Goal: Information Seeking & Learning: Learn about a topic

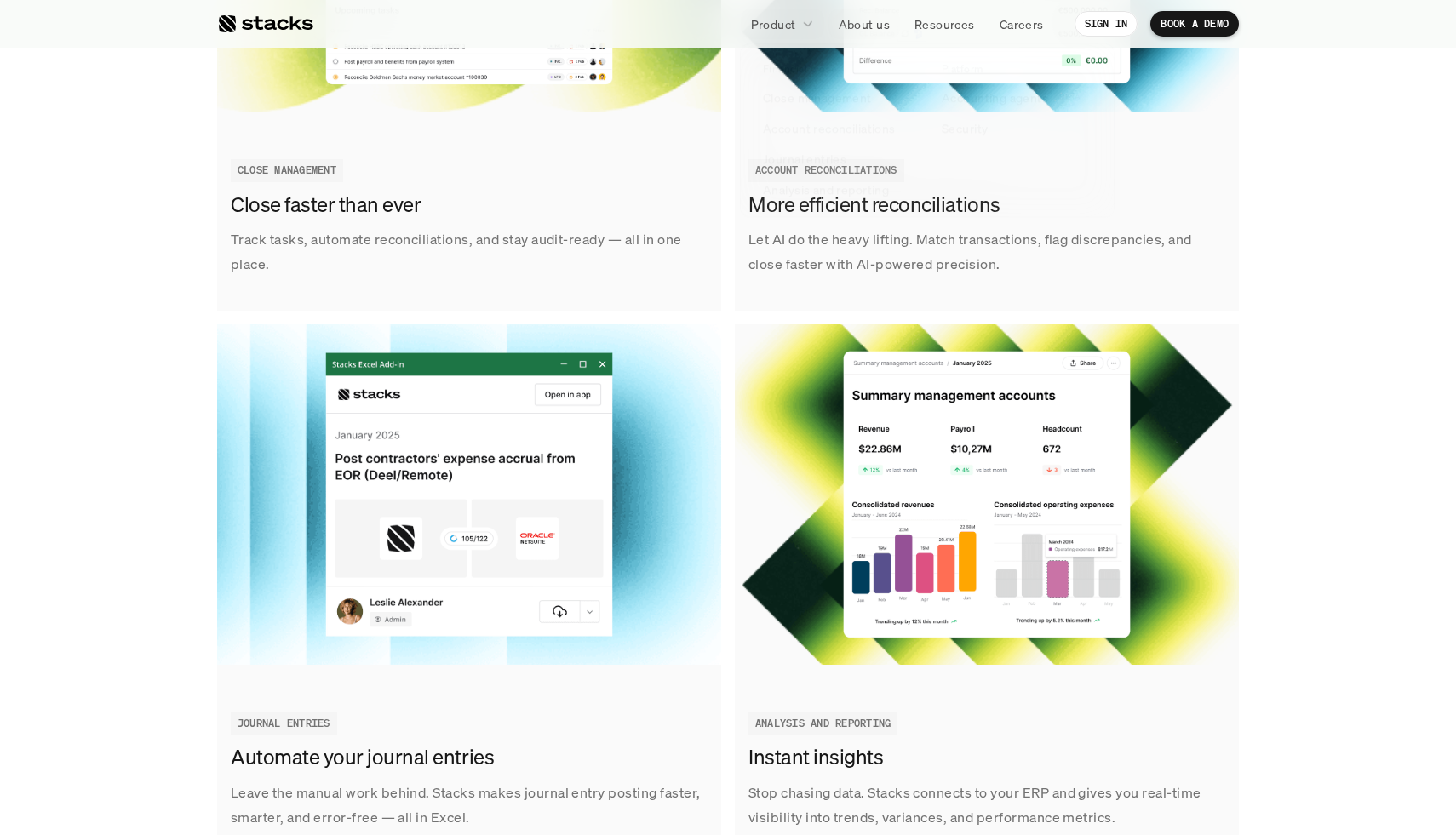
scroll to position [2277, 0]
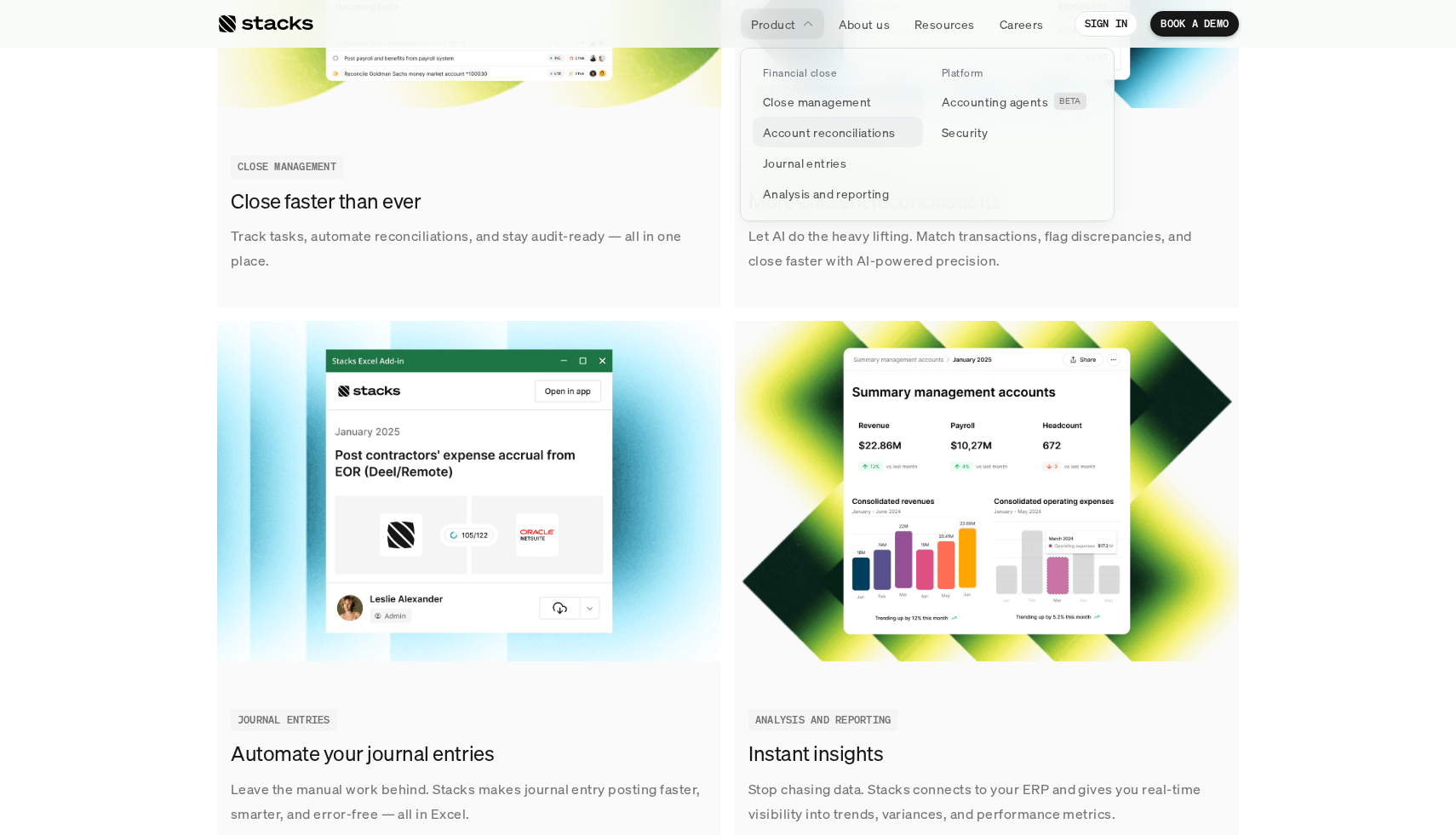
click at [844, 128] on p "Account reconciliations" at bounding box center [829, 133] width 133 height 18
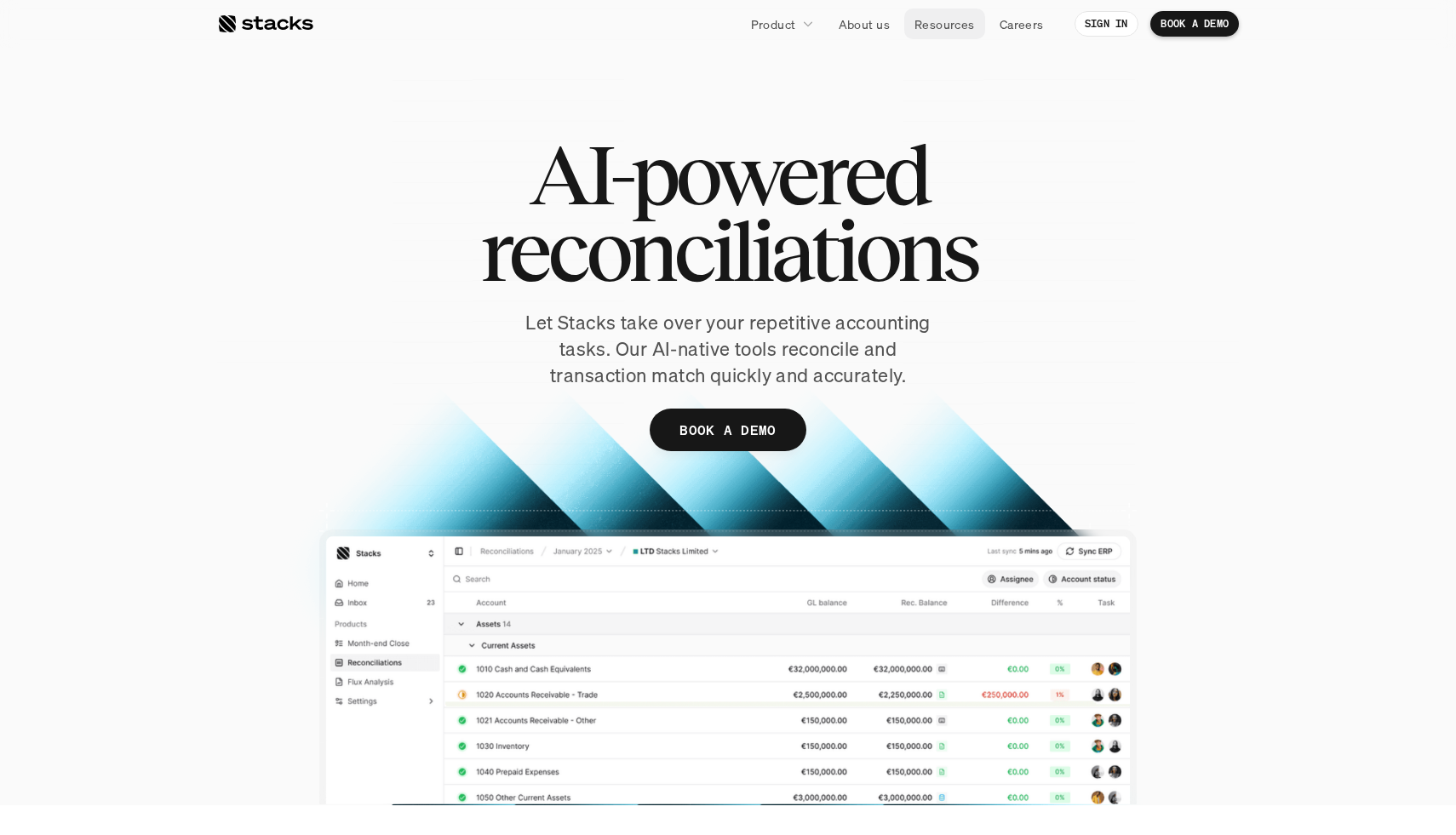
click at [923, 30] on p "Resources" at bounding box center [944, 24] width 60 height 18
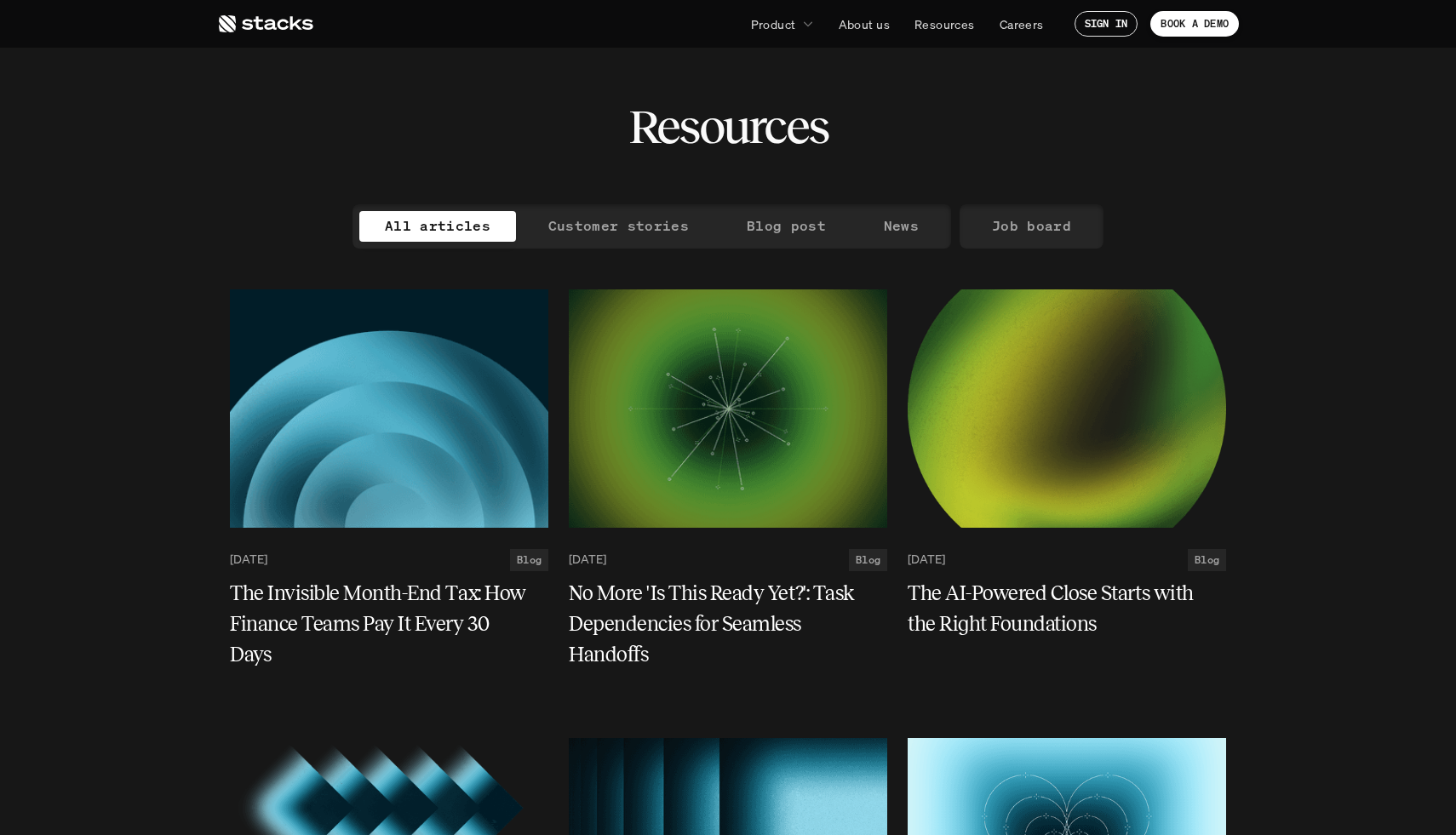
scroll to position [22, 0]
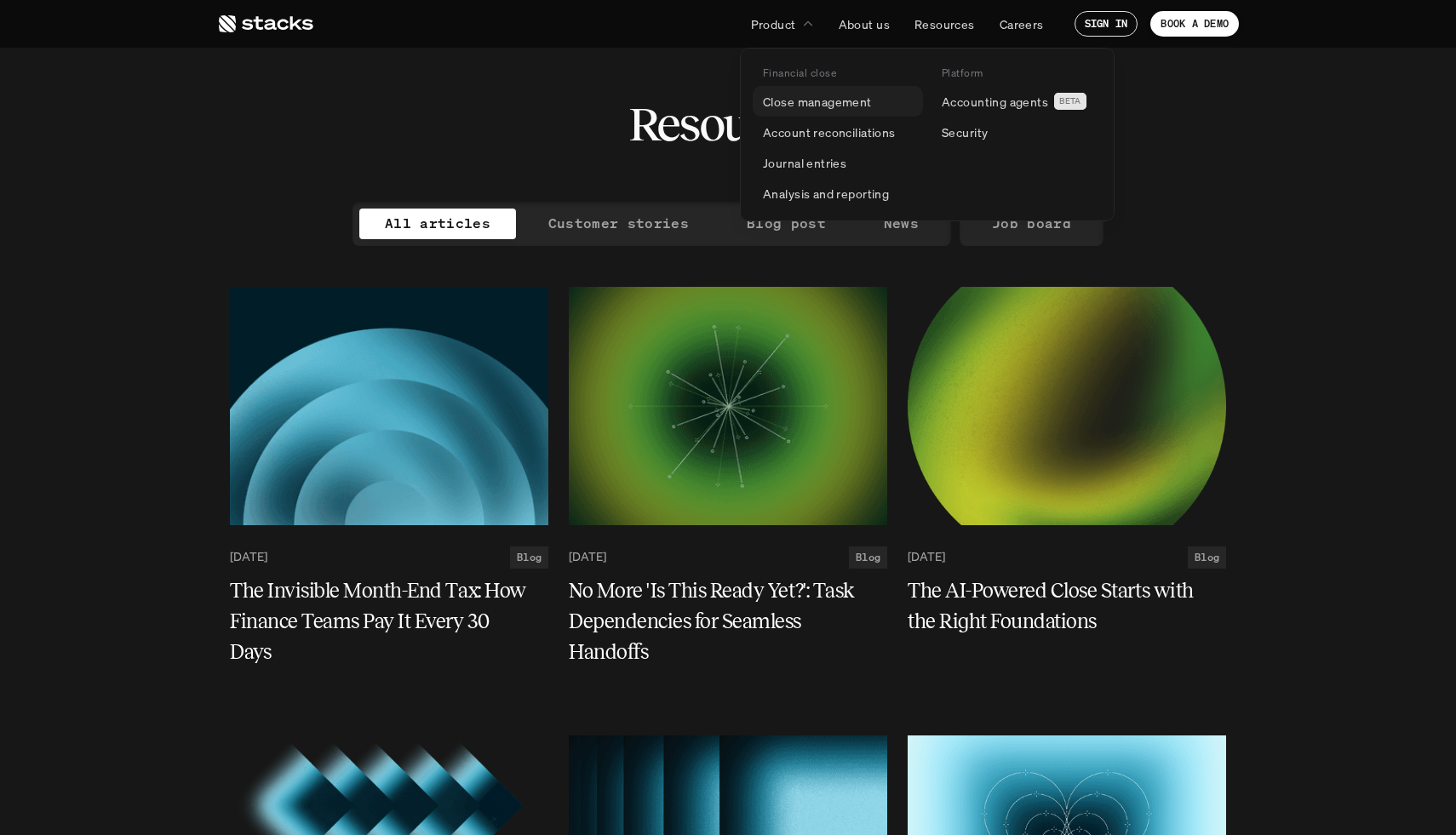
click at [803, 104] on p "Close management" at bounding box center [817, 101] width 109 height 18
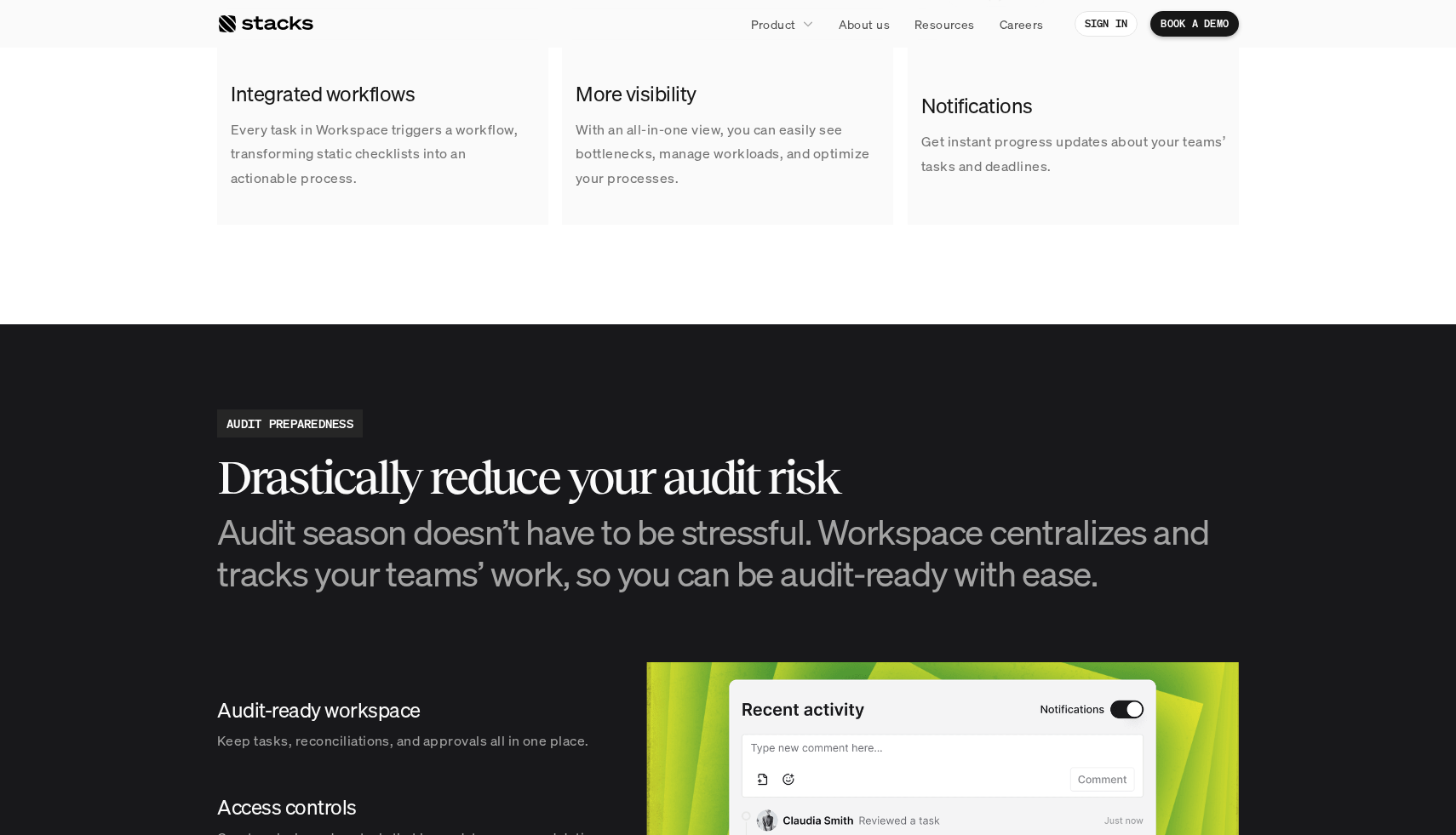
scroll to position [1238, 0]
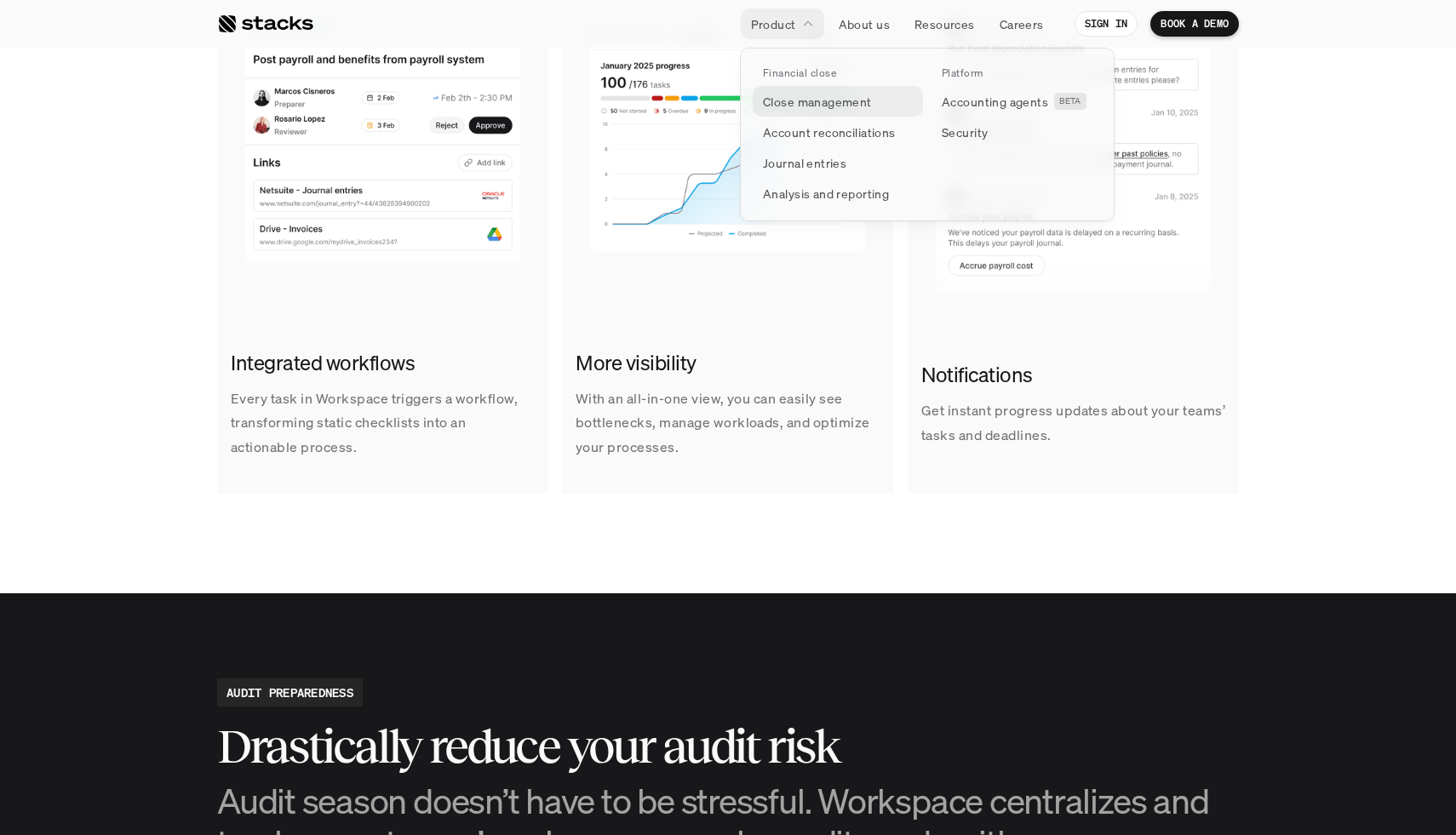
click at [806, 98] on p "Close management" at bounding box center [817, 101] width 109 height 18
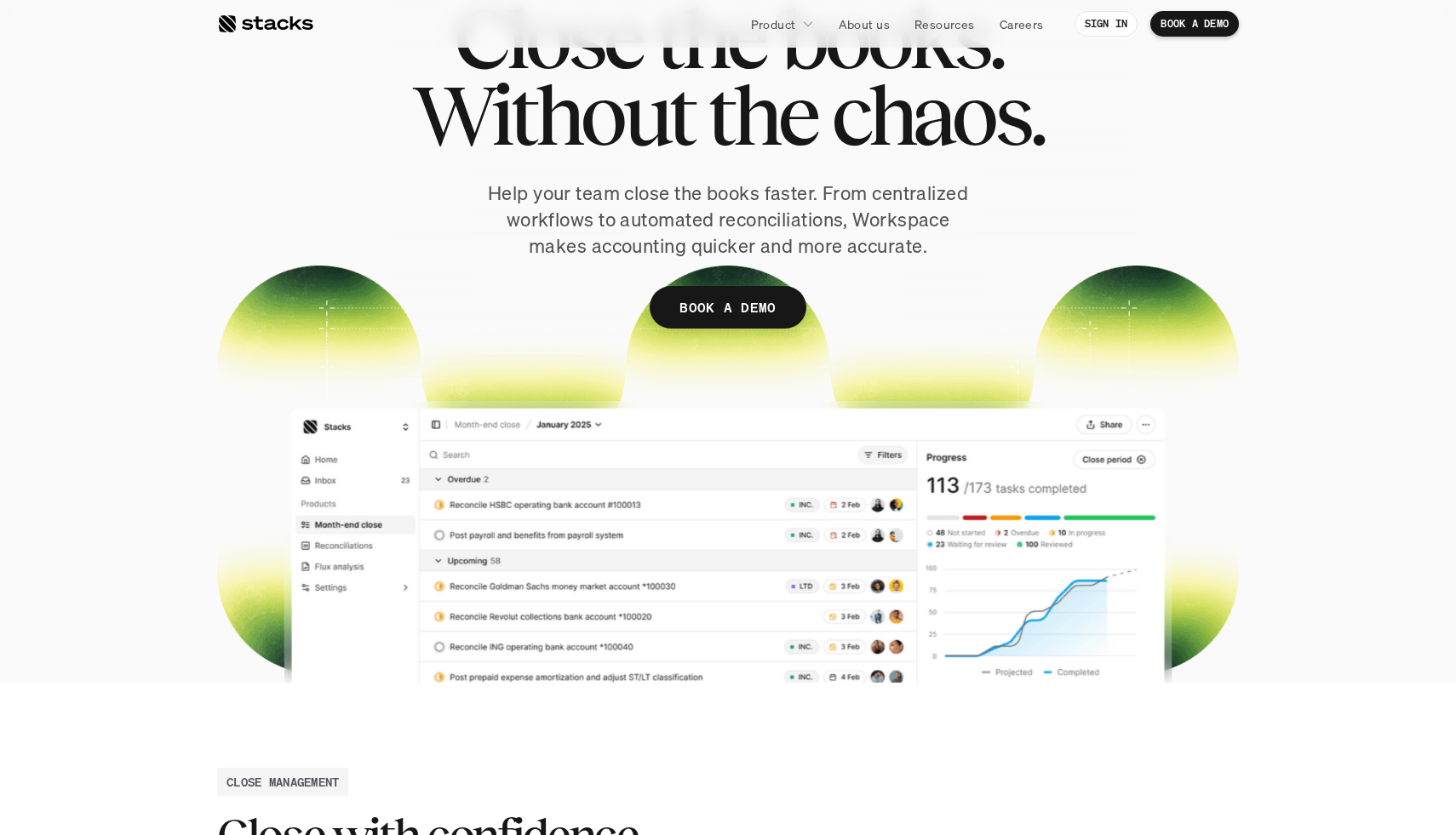
scroll to position [90, 0]
